Goal: Task Accomplishment & Management: Complete application form

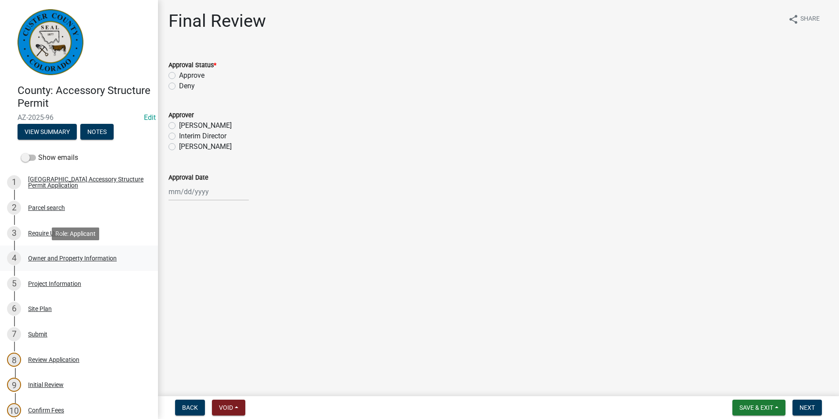
click at [54, 258] on div "Owner and Property Information" at bounding box center [72, 258] width 89 height 6
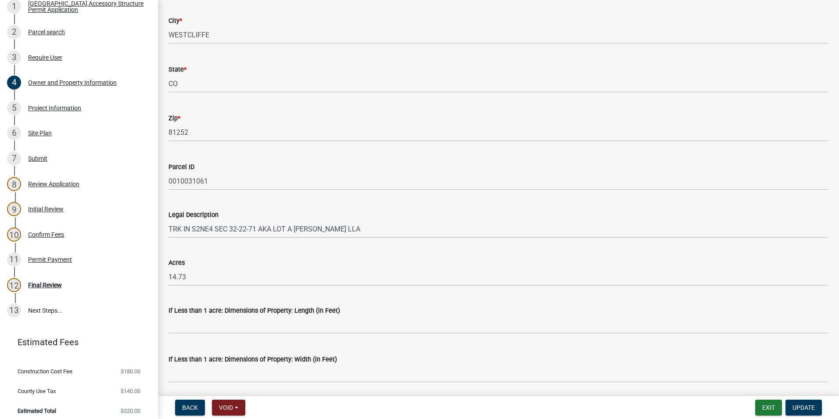
scroll to position [526, 0]
click at [43, 255] on div "11 Permit Payment" at bounding box center [75, 259] width 137 height 14
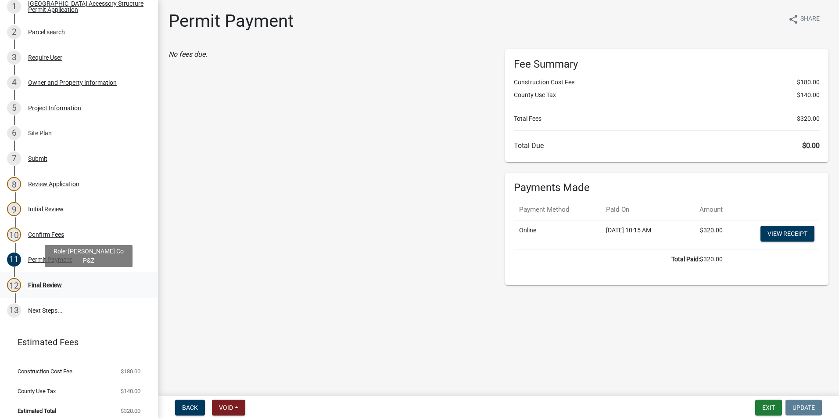
click at [64, 280] on div "12 Final Review" at bounding box center [75, 285] width 137 height 14
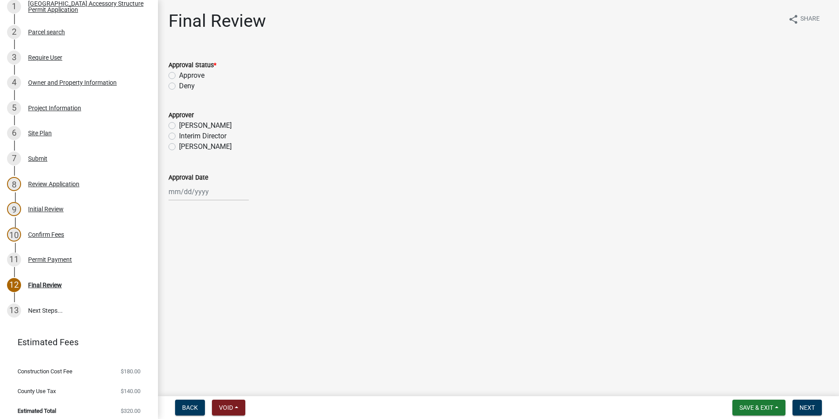
click at [179, 74] on label "Approve" at bounding box center [191, 75] width 25 height 11
click at [179, 74] on input "Approve" at bounding box center [182, 73] width 6 height 6
radio input "true"
click at [179, 146] on label "[PERSON_NAME]" at bounding box center [205, 146] width 53 height 11
click at [179, 146] on input "[PERSON_NAME]" at bounding box center [182, 144] width 6 height 6
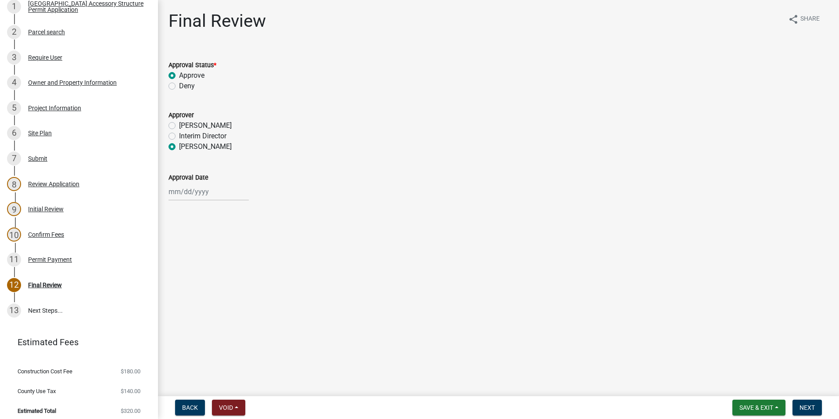
radio input "true"
click at [186, 189] on div at bounding box center [208, 191] width 80 height 18
select select "9"
select select "2025"
click at [220, 283] on div "25" at bounding box center [219, 280] width 14 height 14
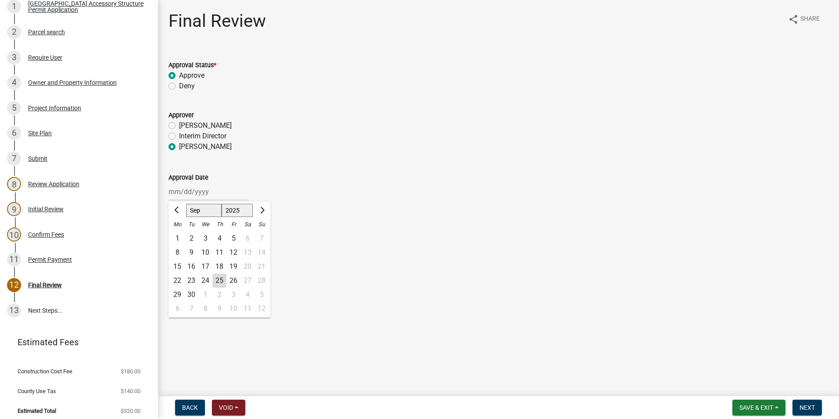
type input "[DATE]"
click at [816, 409] on button "Next" at bounding box center [806, 407] width 29 height 16
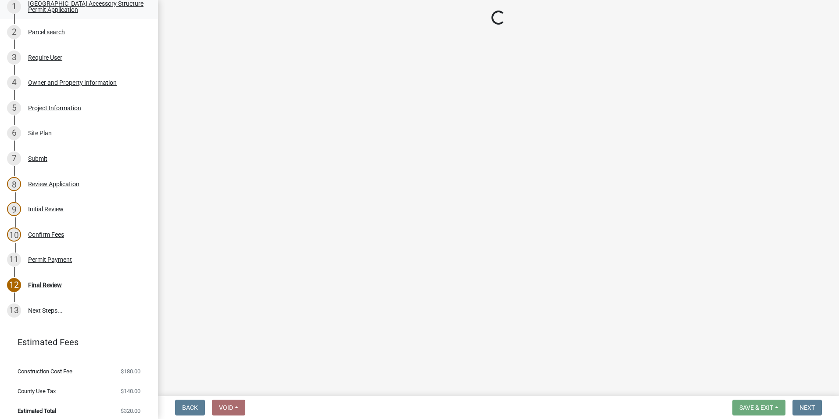
scroll to position [226, 0]
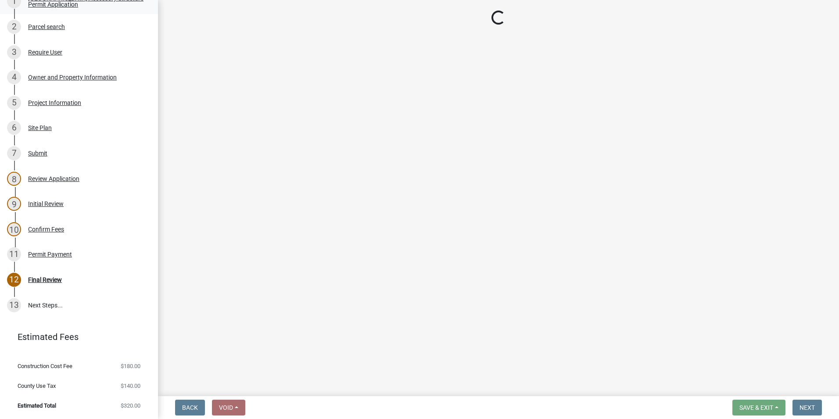
select select "cd09b013-b94f-4524-a046-a3f04ce1867e"
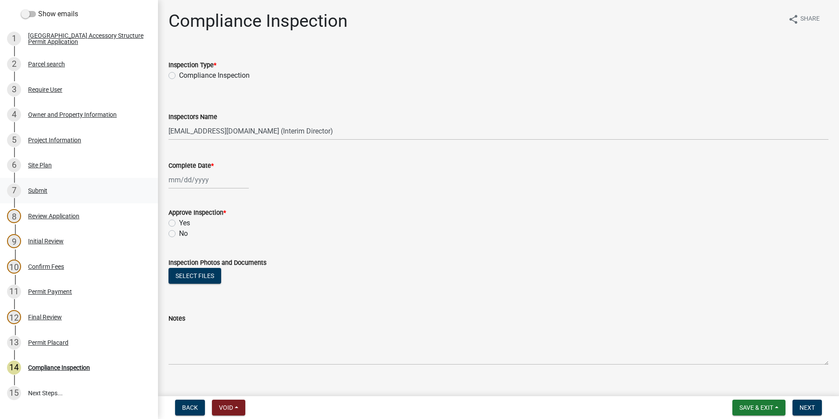
scroll to position [50, 0]
